Goal: Navigation & Orientation: Find specific page/section

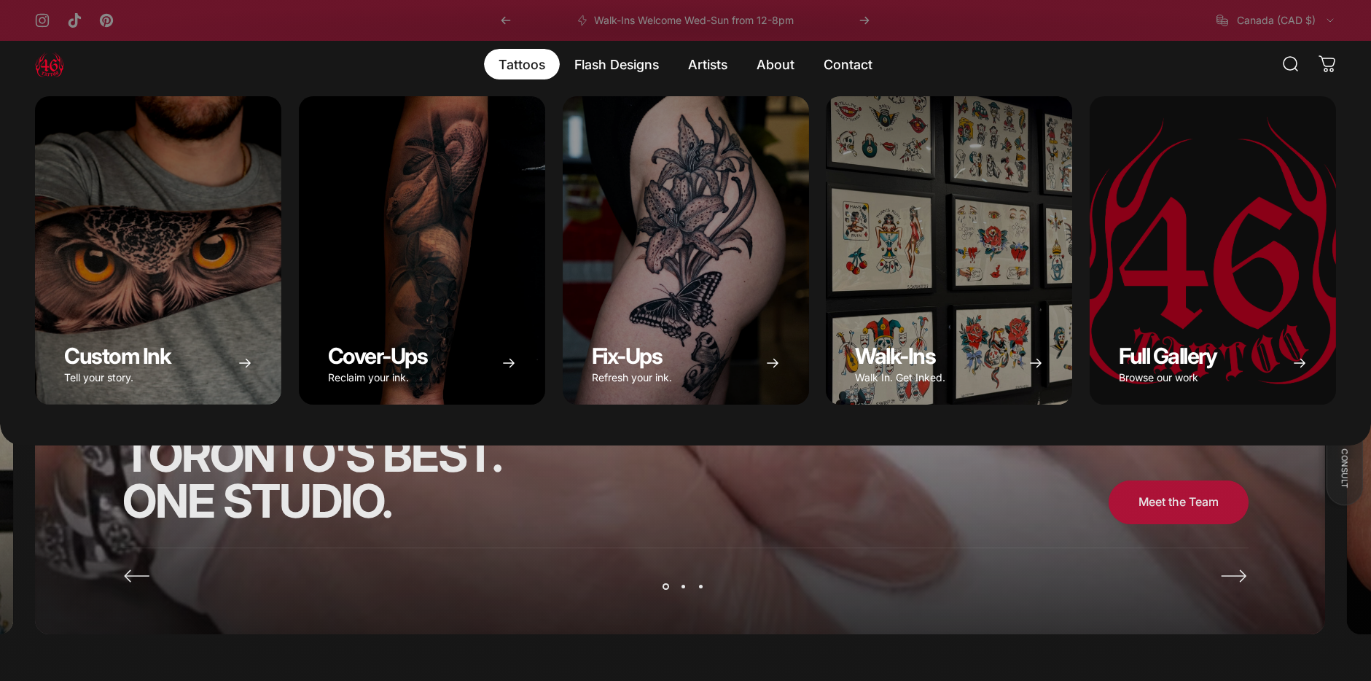
click at [536, 64] on magnet-element "Tattoos Tattoos" at bounding box center [522, 64] width 76 height 31
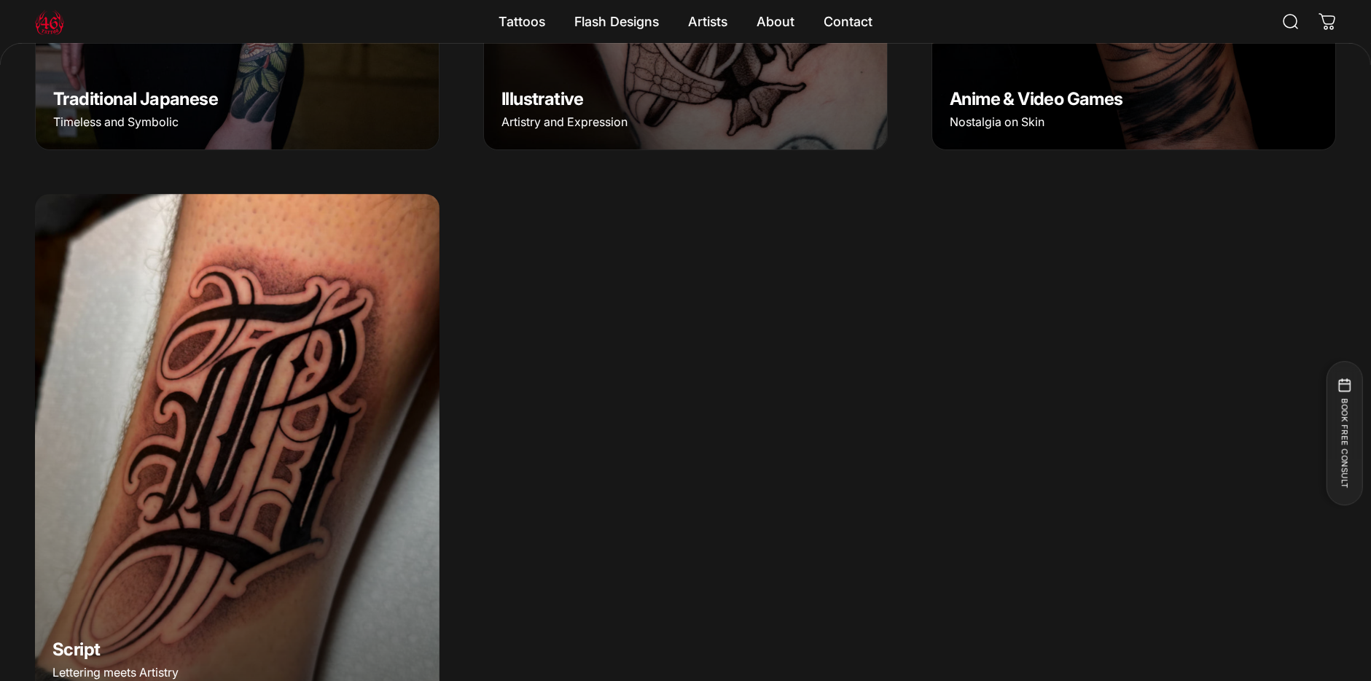
scroll to position [1892, 0]
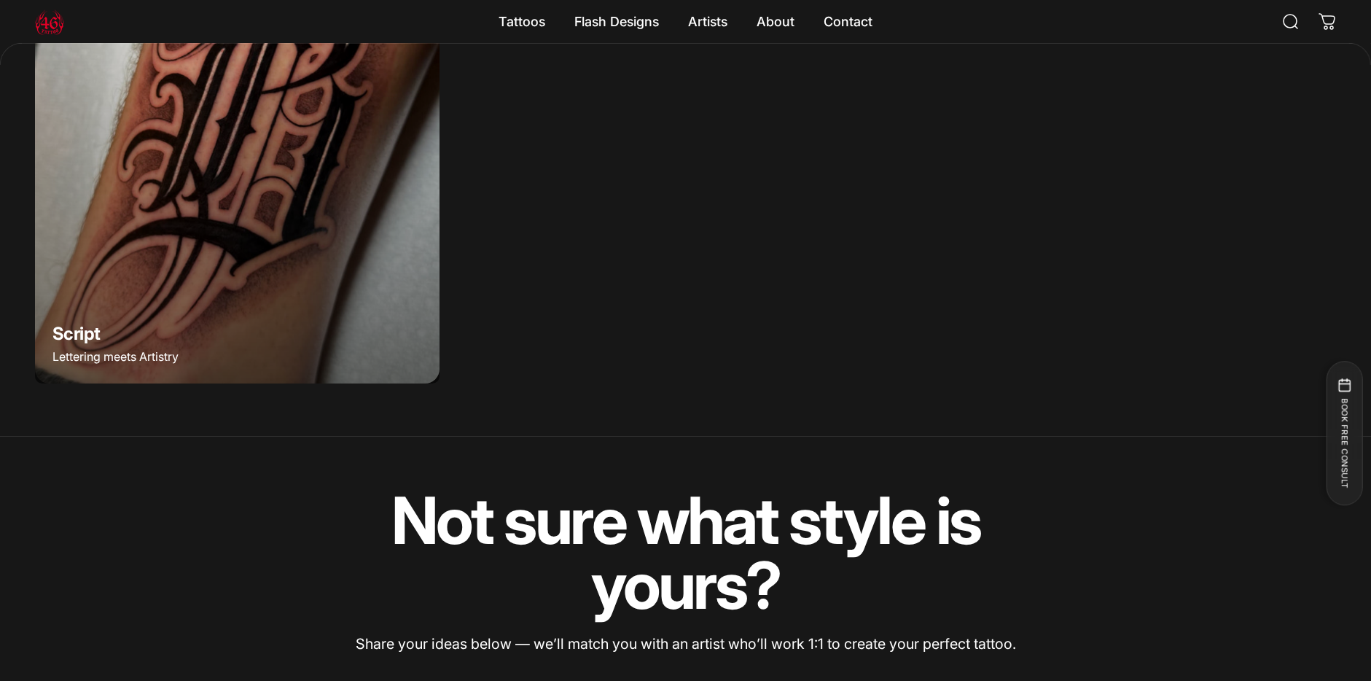
click at [89, 327] on img "Script" at bounding box center [237, 130] width 425 height 531
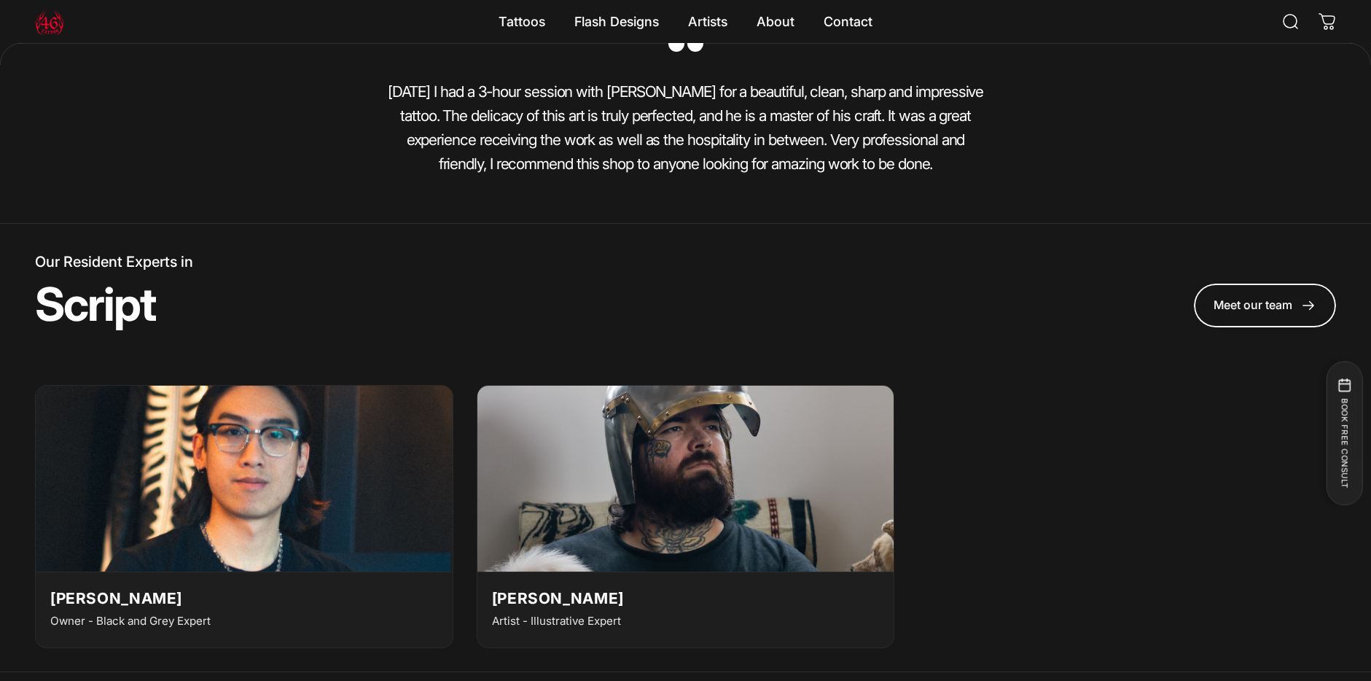
scroll to position [3475, 0]
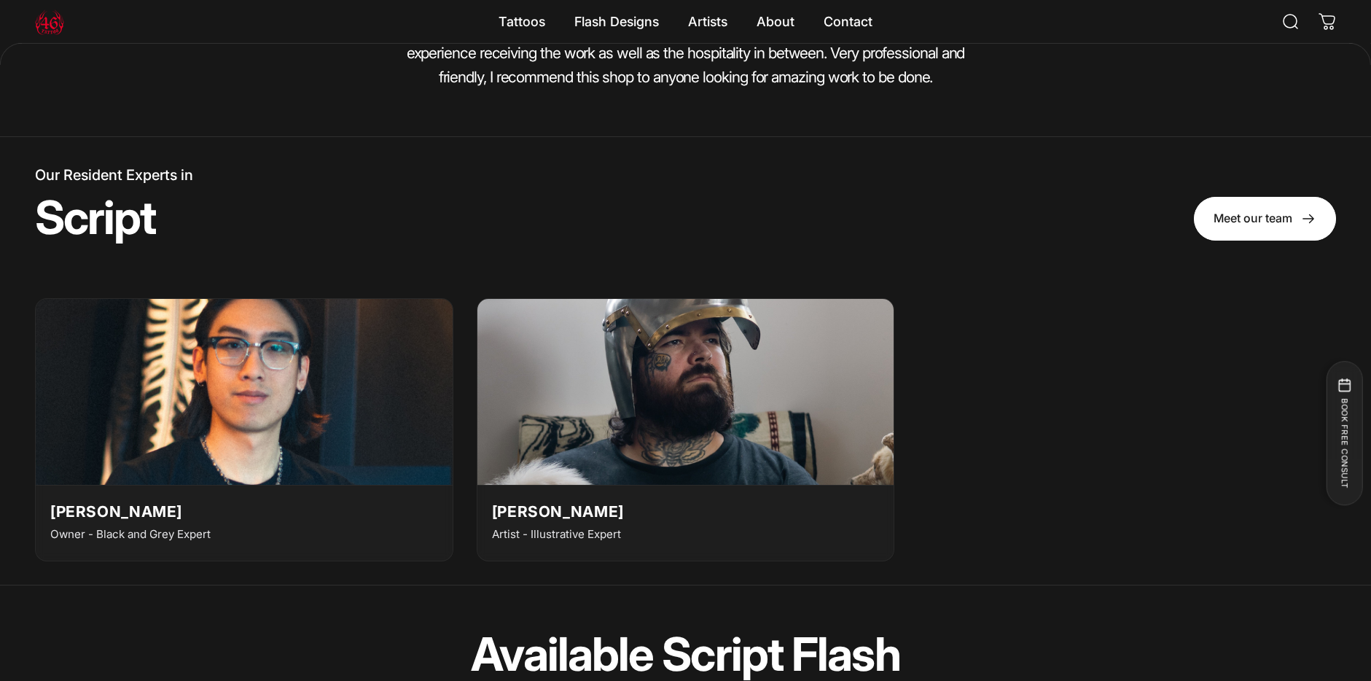
click at [1234, 216] on span at bounding box center [1265, 218] width 214 height 87
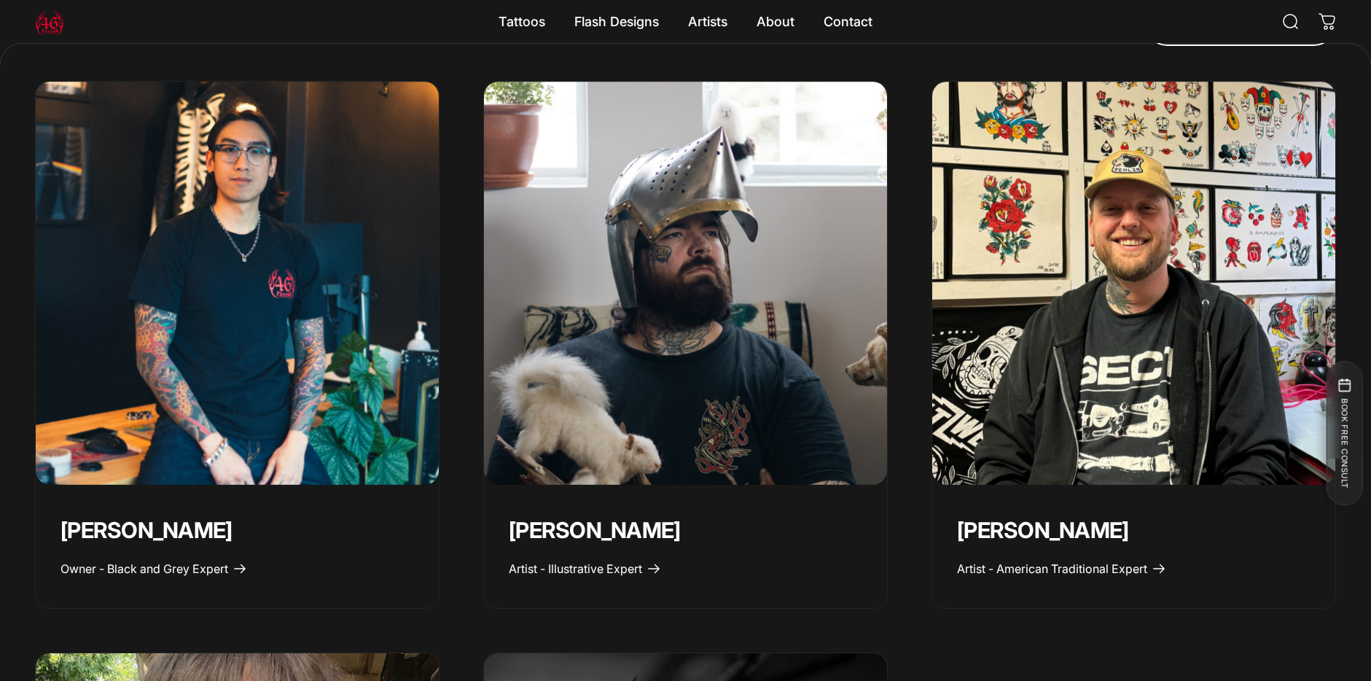
scroll to position [632, 0]
